Goal: Check status: Check status

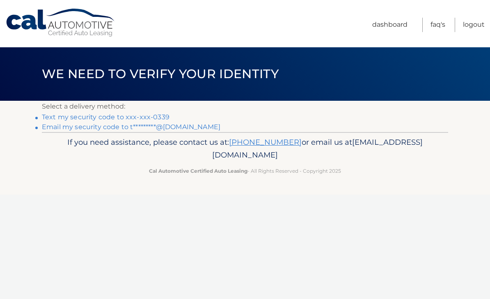
click at [145, 113] on link "Text my security code to xxx-xxx-0339" at bounding box center [106, 117] width 128 height 8
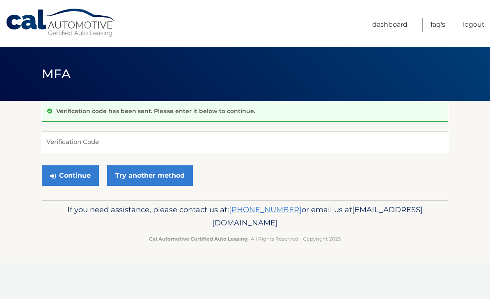
click at [220, 139] on input "Verification Code" at bounding box center [245, 141] width 407 height 21
type input "624710"
click at [79, 175] on button "Continue" at bounding box center [70, 175] width 57 height 21
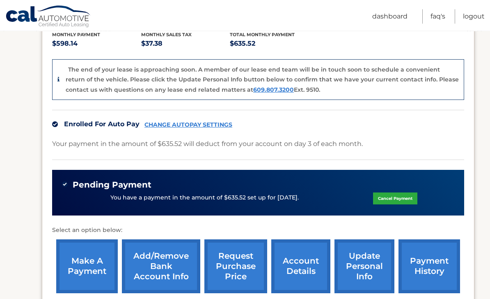
scroll to position [195, 0]
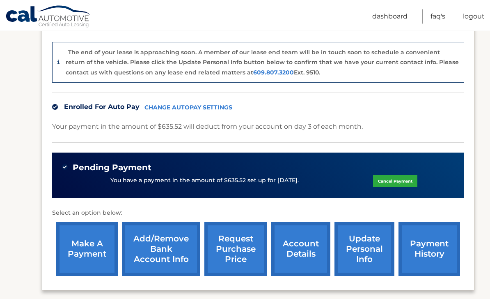
click at [292, 251] on link "account details" at bounding box center [300, 249] width 59 height 54
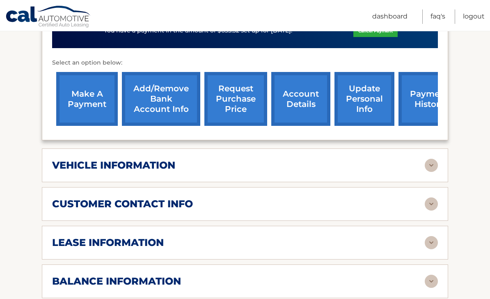
scroll to position [307, 0]
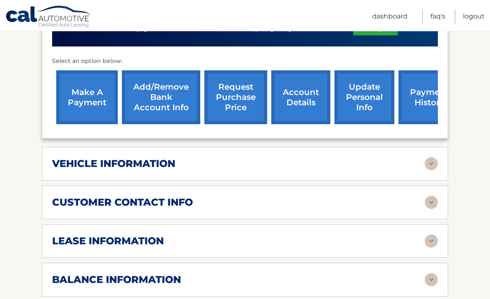
click at [394, 245] on div "lease information" at bounding box center [238, 240] width 373 height 12
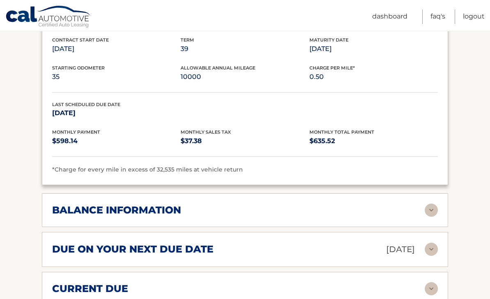
scroll to position [536, 0]
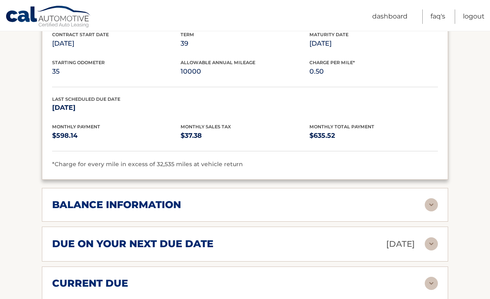
click at [388, 204] on div "balance information" at bounding box center [238, 204] width 373 height 12
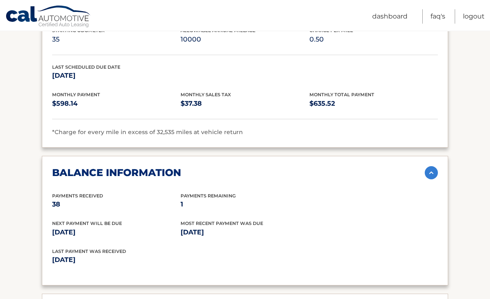
scroll to position [602, 0]
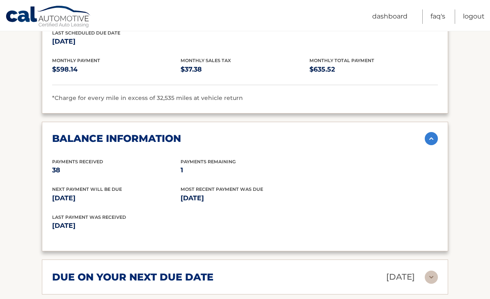
click at [436, 262] on div "due on your next due date [DATE] Late Charges $0.00 Miscellaneous Charges $0.00…" at bounding box center [245, 276] width 407 height 35
click at [434, 276] on img at bounding box center [431, 276] width 13 height 13
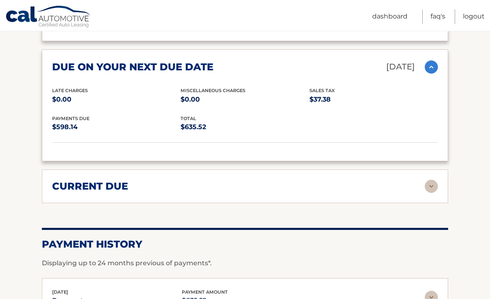
scroll to position [813, 0]
click at [444, 184] on div "current due Late Charges $0.00 Miscelleneous Charges* $0.00 Sales Tax $0.00 pay…" at bounding box center [245, 186] width 407 height 34
click at [434, 185] on img at bounding box center [431, 185] width 13 height 13
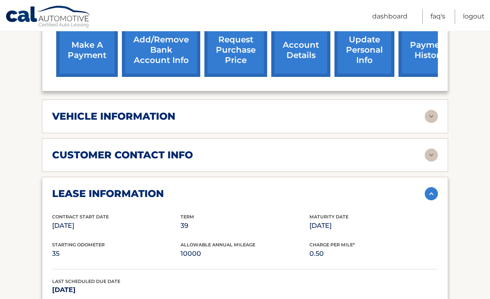
scroll to position [343, 0]
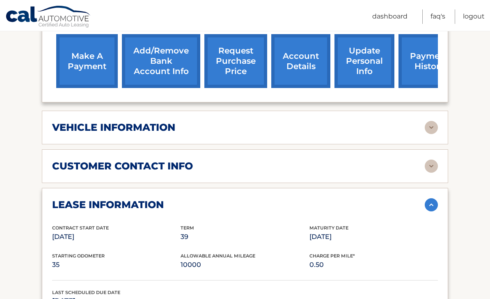
click at [434, 207] on img at bounding box center [431, 204] width 13 height 13
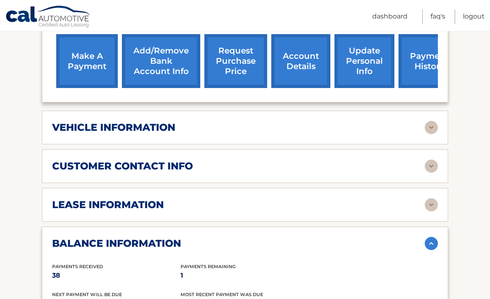
click at [434, 246] on img at bounding box center [431, 243] width 13 height 13
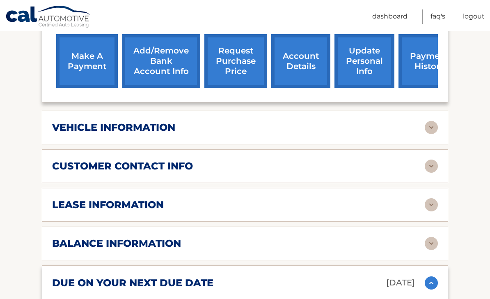
click at [438, 284] on img at bounding box center [431, 282] width 13 height 13
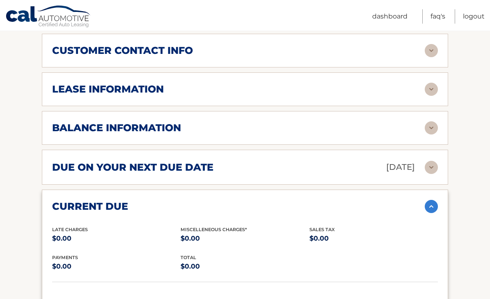
scroll to position [459, 0]
click at [437, 207] on img at bounding box center [431, 206] width 13 height 13
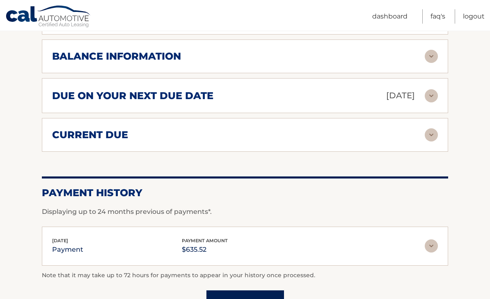
click at [434, 239] on img at bounding box center [431, 245] width 13 height 13
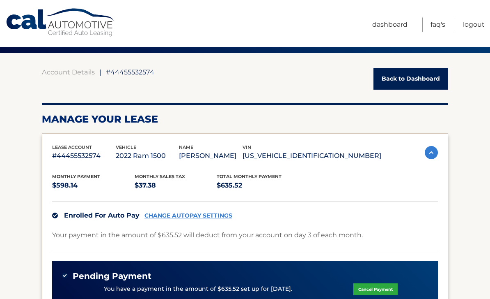
scroll to position [0, 0]
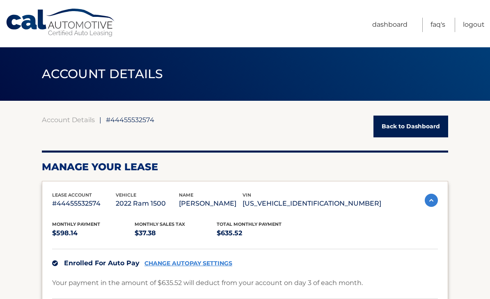
click at [468, 30] on link "Logout" at bounding box center [474, 25] width 22 height 14
